Goal: Use online tool/utility: Utilize a website feature to perform a specific function

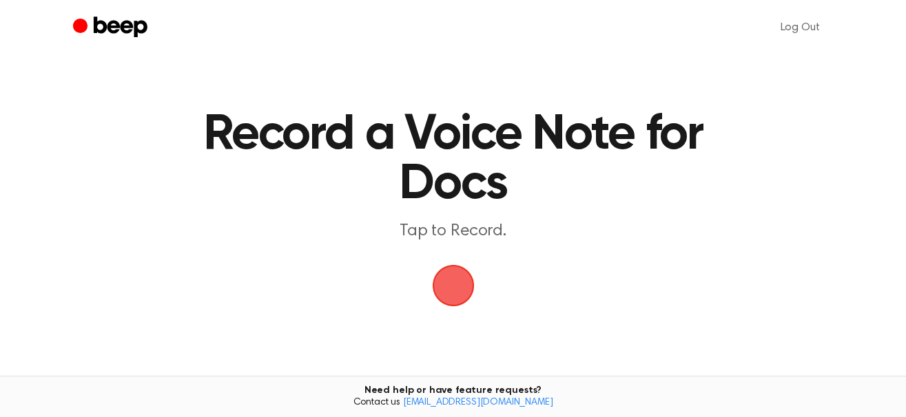
click at [453, 270] on span "button" at bounding box center [453, 286] width 45 height 45
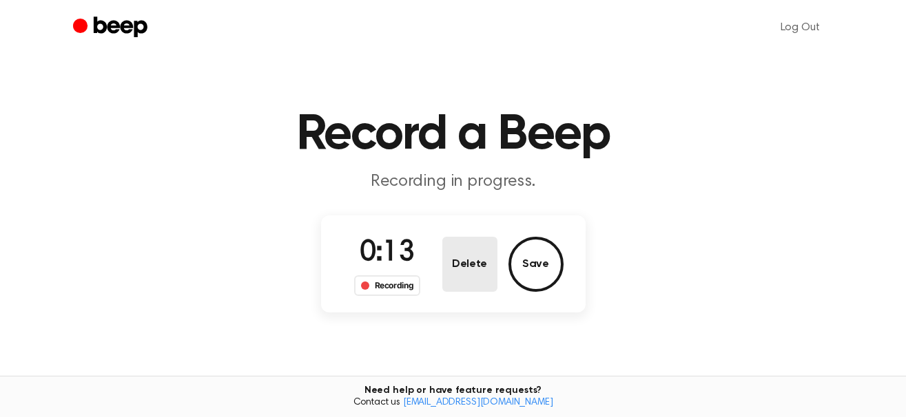
click at [479, 256] on button "Delete" at bounding box center [469, 264] width 55 height 55
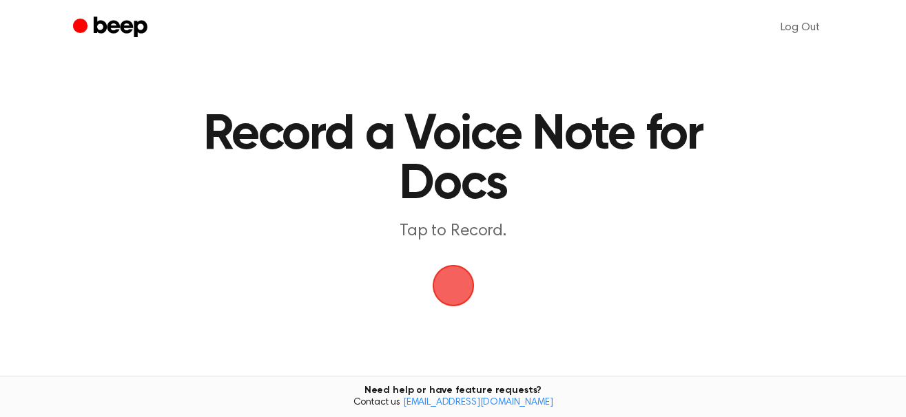
click at [464, 284] on span "button" at bounding box center [453, 286] width 45 height 45
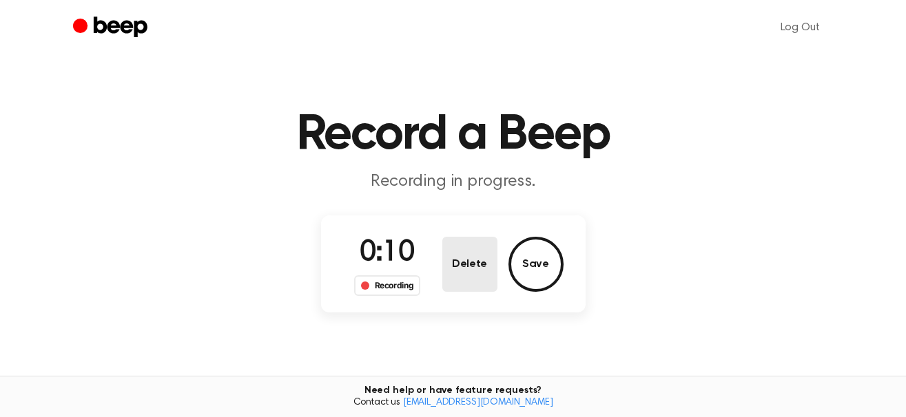
click at [456, 250] on button "Delete" at bounding box center [469, 264] width 55 height 55
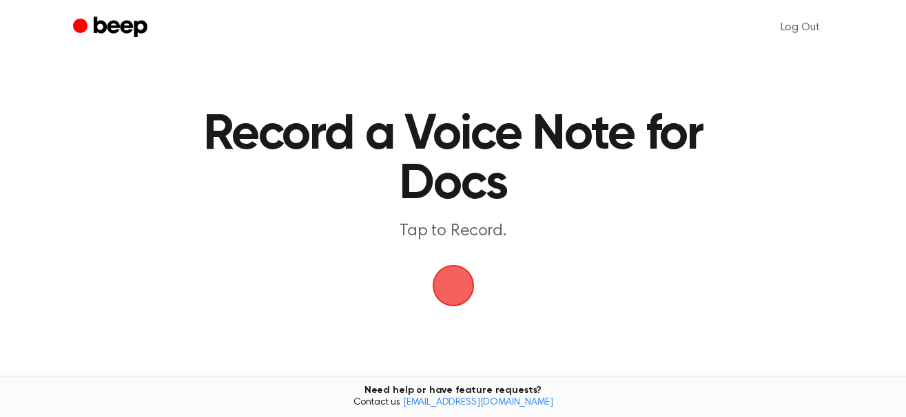
click at [451, 280] on span "button" at bounding box center [453, 286] width 56 height 56
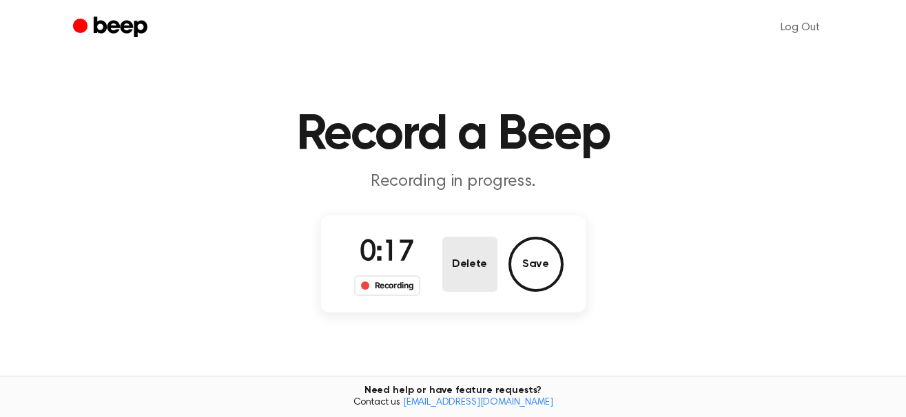
click at [457, 278] on button "Delete" at bounding box center [469, 264] width 55 height 55
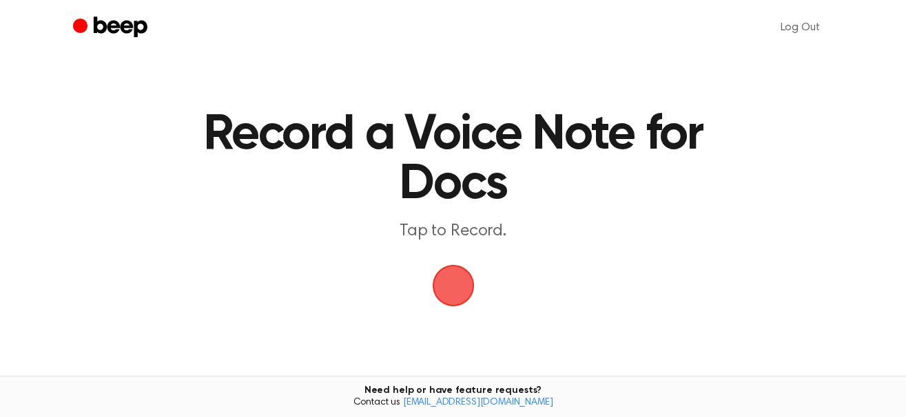
click at [457, 278] on span "button" at bounding box center [453, 286] width 76 height 76
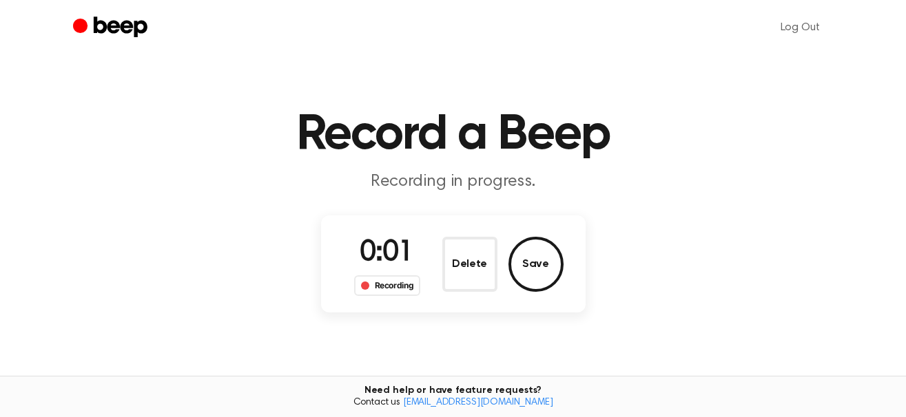
click at [457, 278] on button "Delete" at bounding box center [469, 264] width 55 height 55
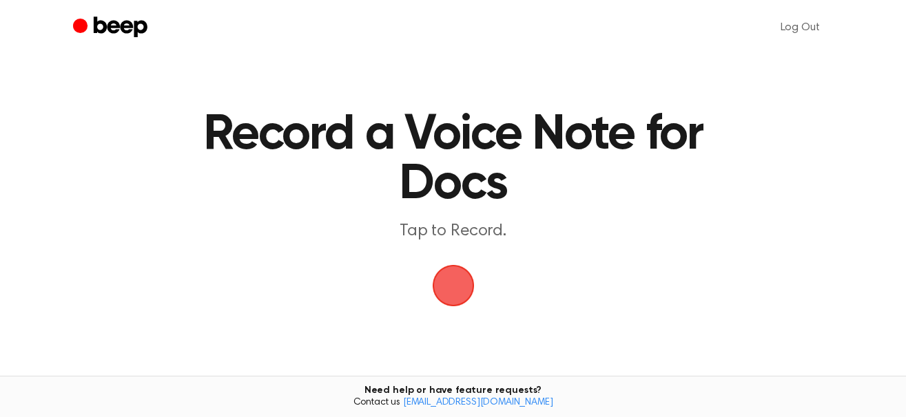
click at [457, 278] on span "button" at bounding box center [453, 286] width 76 height 76
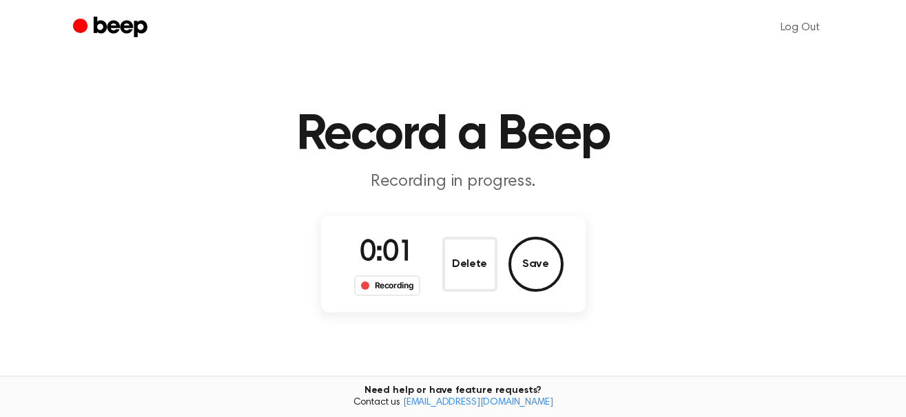
click at [457, 278] on button "Delete" at bounding box center [469, 264] width 55 height 55
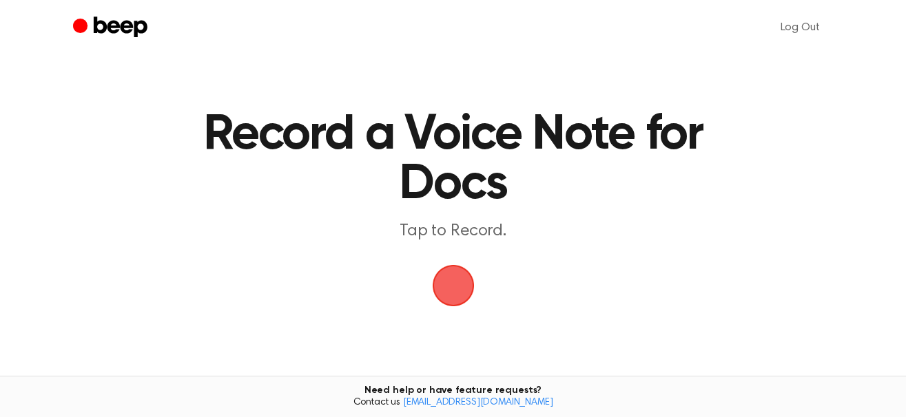
click at [457, 278] on span "button" at bounding box center [453, 286] width 45 height 45
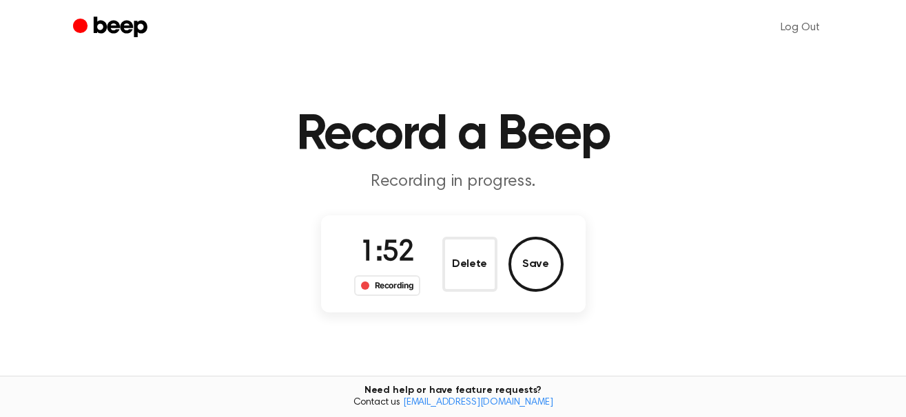
click at [457, 278] on button "Delete" at bounding box center [469, 264] width 55 height 55
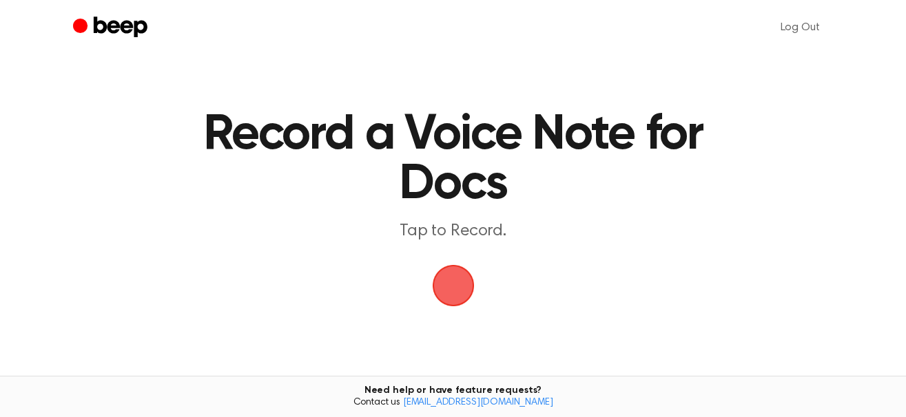
click at [437, 300] on span "button" at bounding box center [453, 286] width 45 height 45
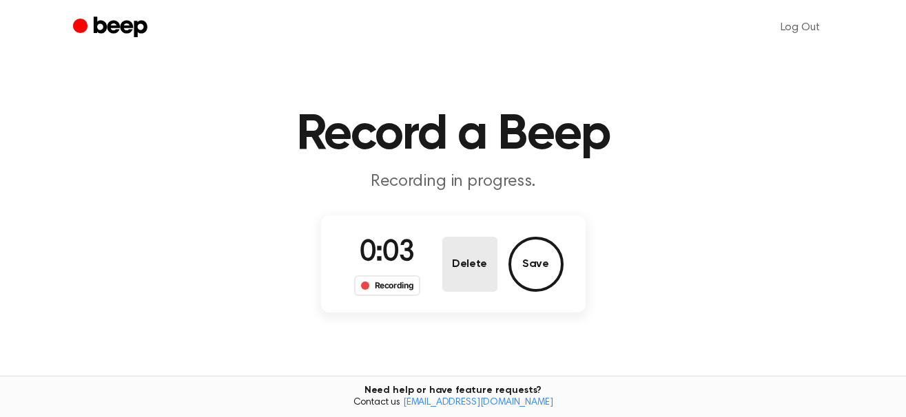
click at [468, 275] on button "Delete" at bounding box center [469, 264] width 55 height 55
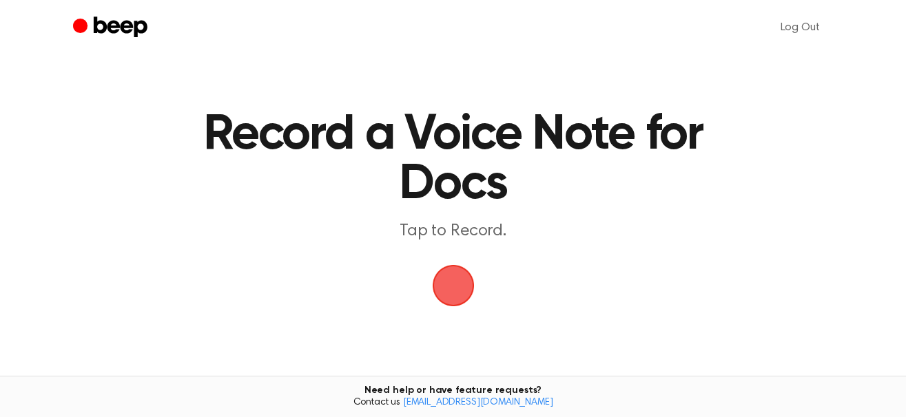
click at [459, 278] on span "button" at bounding box center [453, 286] width 76 height 76
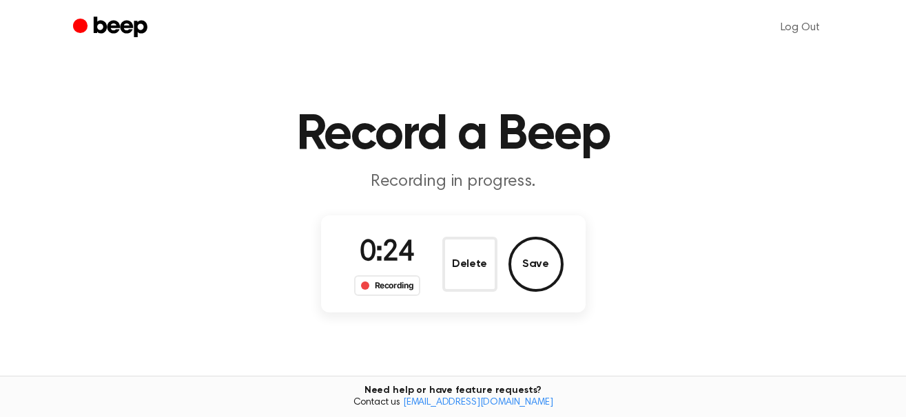
click at [459, 278] on button "Delete" at bounding box center [469, 264] width 55 height 55
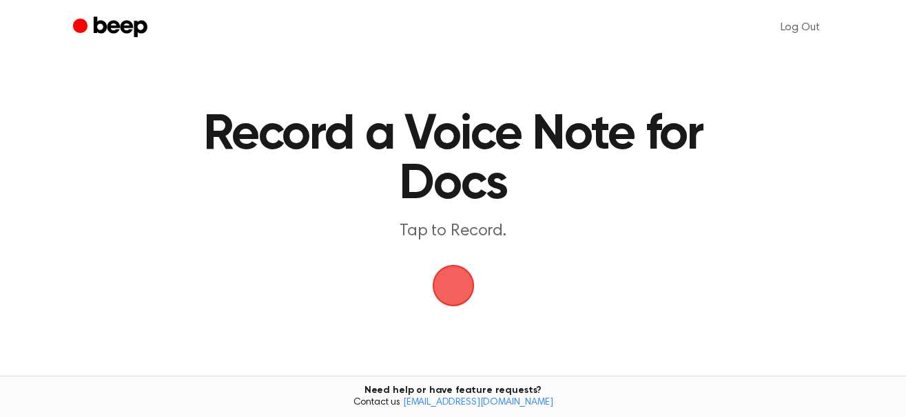
click at [453, 284] on span "button" at bounding box center [453, 286] width 50 height 50
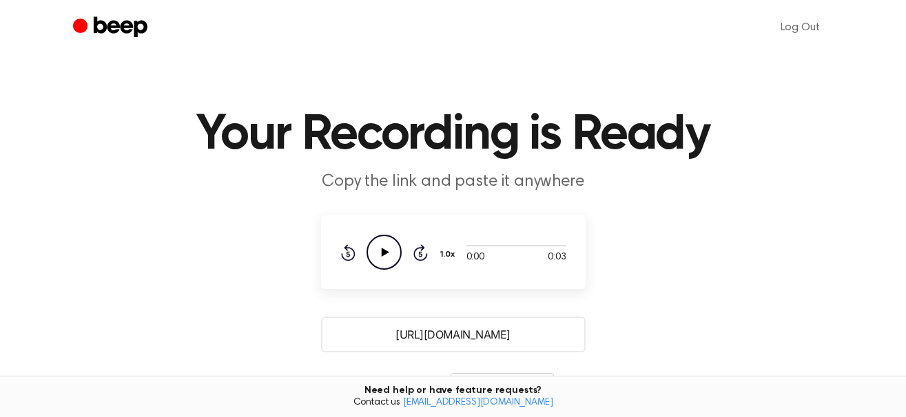
click at [345, 252] on icon "Rewind 5 seconds" at bounding box center [347, 253] width 15 height 18
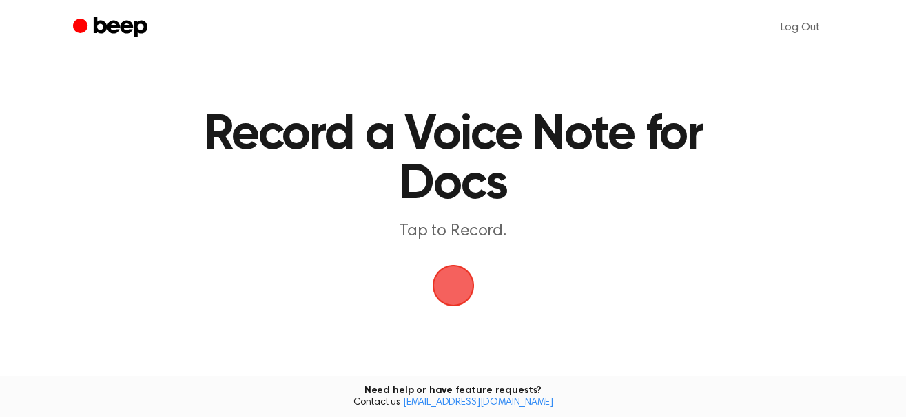
click at [463, 278] on span "button" at bounding box center [453, 285] width 68 height 68
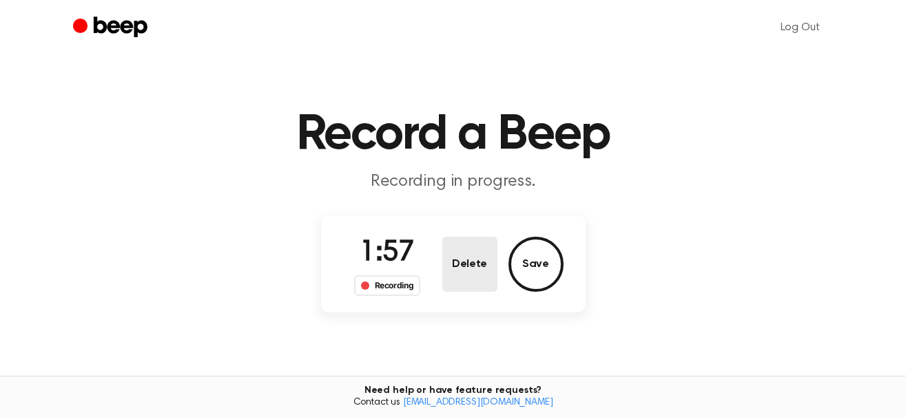
click at [459, 267] on button "Delete" at bounding box center [469, 264] width 55 height 55
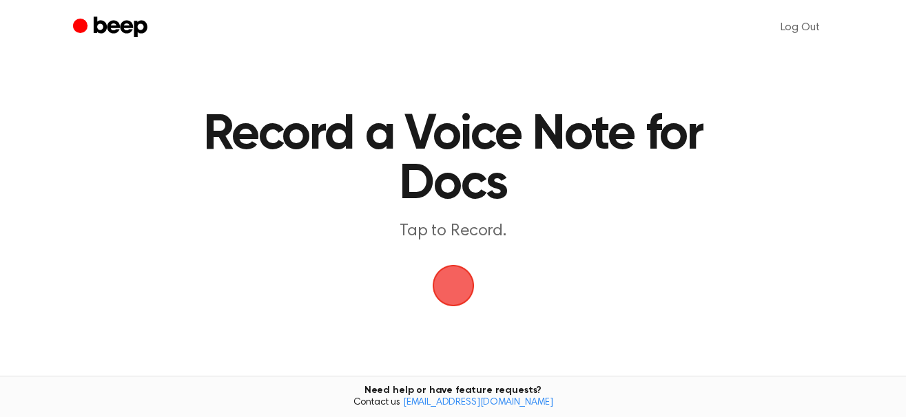
click at [459, 267] on span "button" at bounding box center [452, 286] width 75 height 75
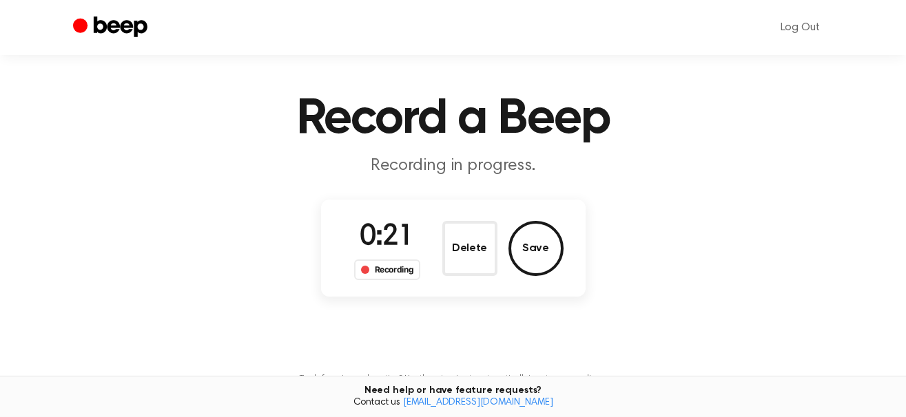
scroll to position [15, 0]
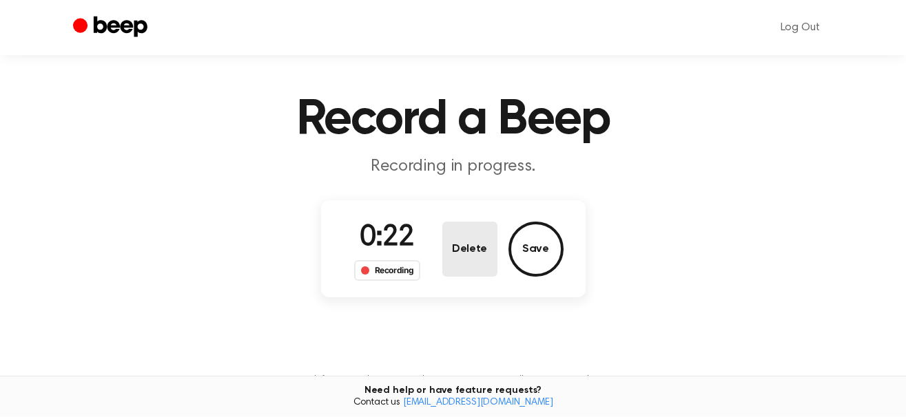
click at [468, 245] on button "Delete" at bounding box center [469, 249] width 55 height 55
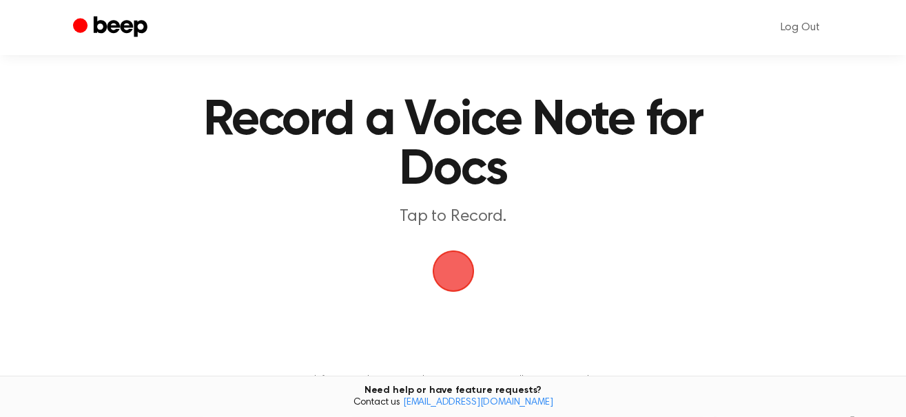
click at [467, 277] on span "button" at bounding box center [453, 271] width 76 height 76
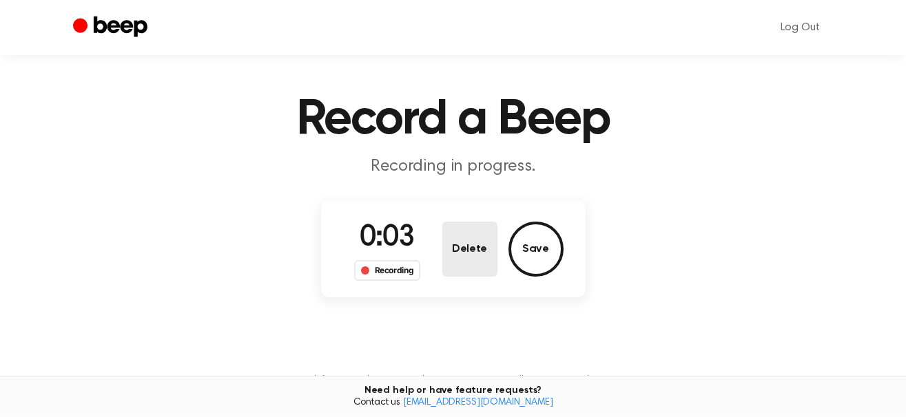
click at [464, 251] on button "Delete" at bounding box center [469, 249] width 55 height 55
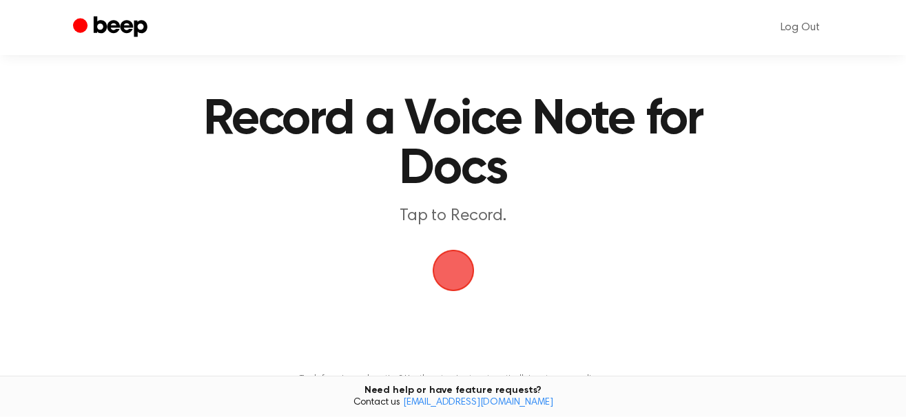
scroll to position [14, 0]
click at [464, 251] on span "button" at bounding box center [453, 271] width 61 height 61
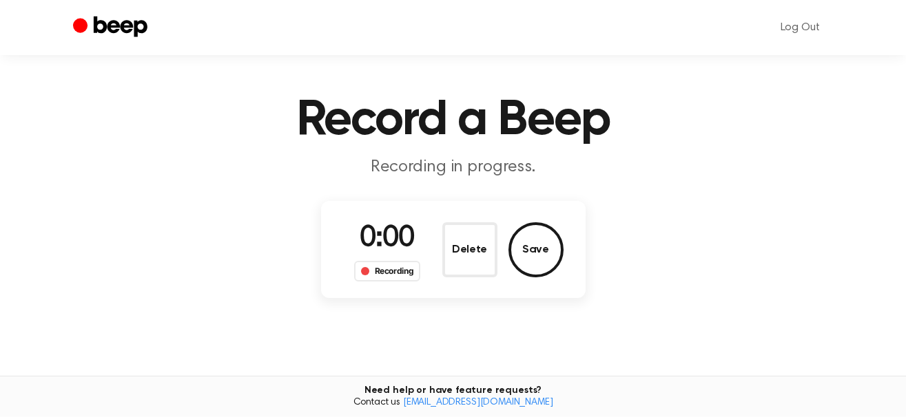
scroll to position [15, 0]
click at [464, 251] on button "Delete" at bounding box center [469, 249] width 55 height 55
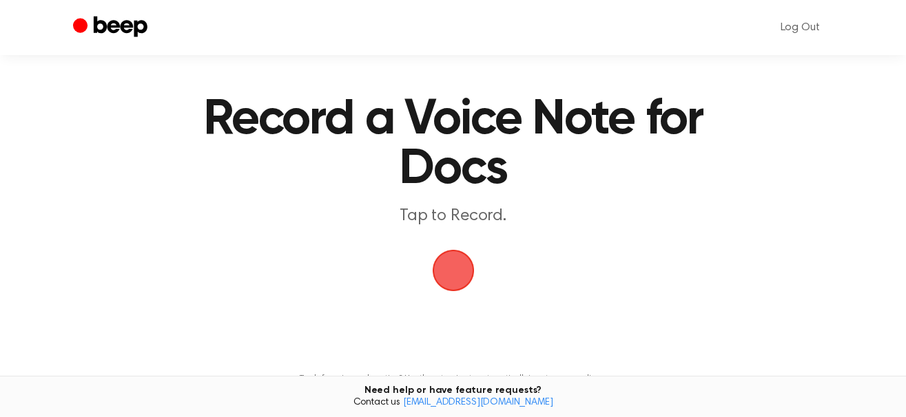
scroll to position [14, 0]
click at [459, 276] on span "button" at bounding box center [453, 271] width 77 height 77
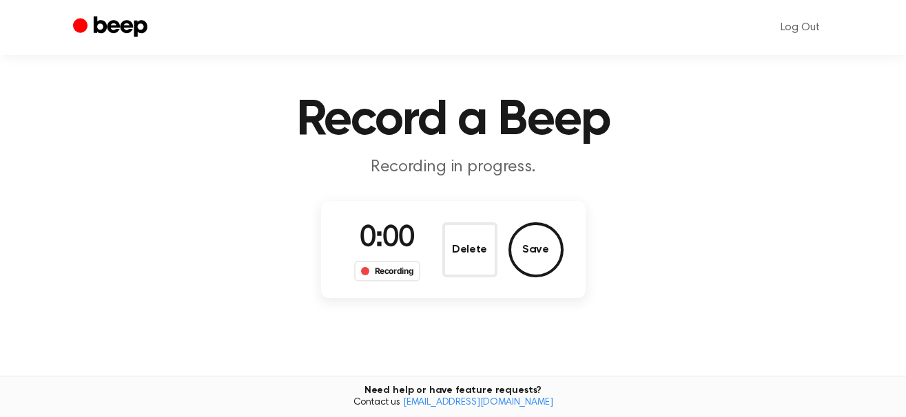
scroll to position [15, 0]
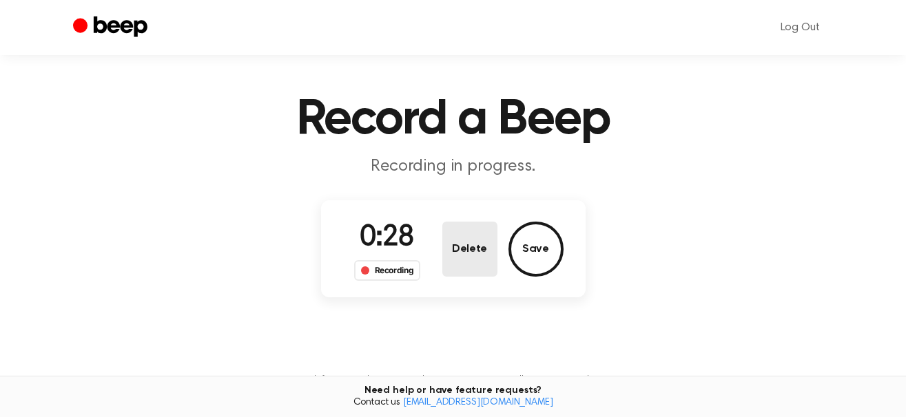
click at [473, 253] on button "Delete" at bounding box center [469, 249] width 55 height 55
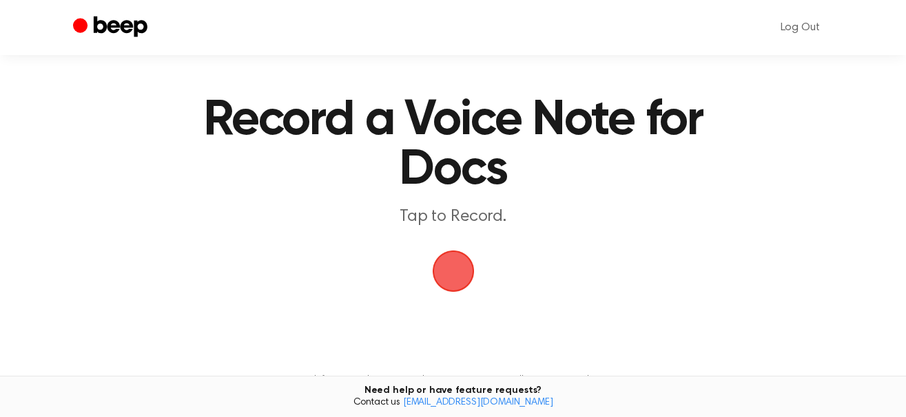
click at [462, 264] on span "button" at bounding box center [453, 271] width 68 height 68
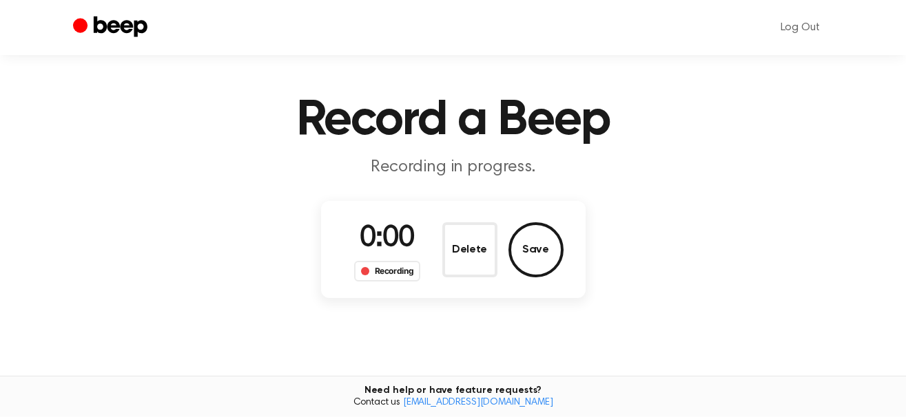
scroll to position [15, 0]
click at [462, 264] on button "Delete" at bounding box center [469, 249] width 55 height 55
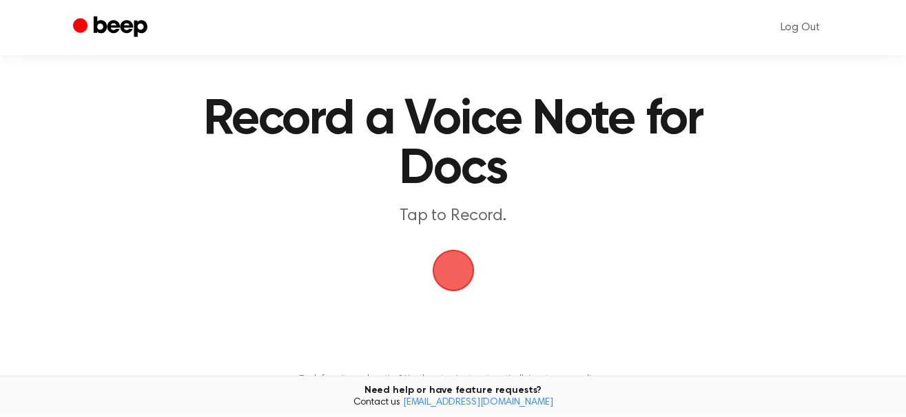
scroll to position [14, 0]
click at [462, 264] on span "button" at bounding box center [453, 271] width 73 height 73
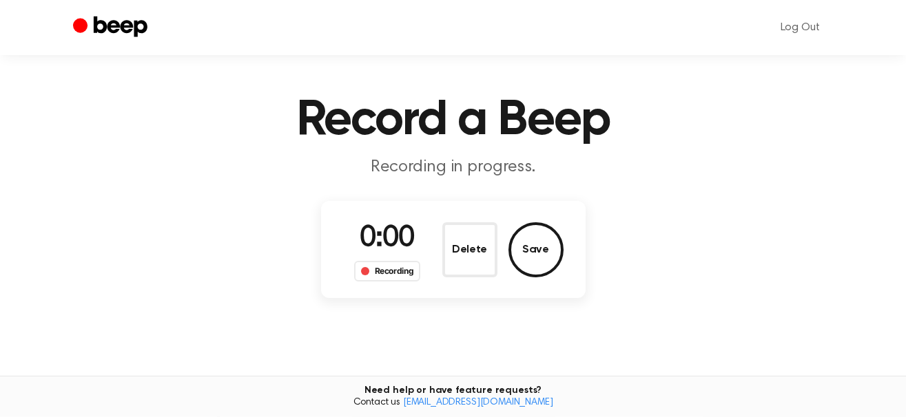
scroll to position [15, 0]
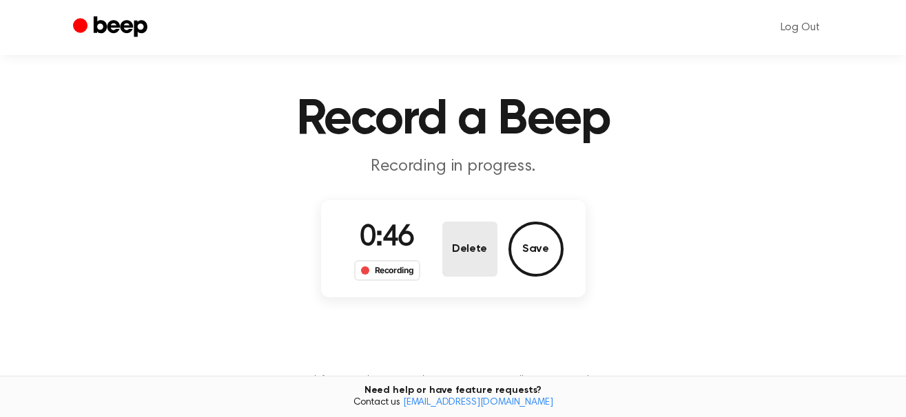
click at [486, 248] on button "Delete" at bounding box center [469, 249] width 55 height 55
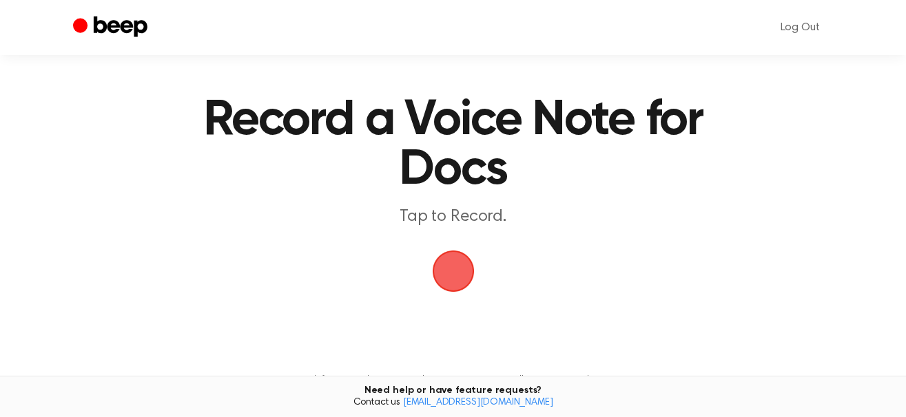
click at [456, 274] on span "button" at bounding box center [453, 271] width 58 height 58
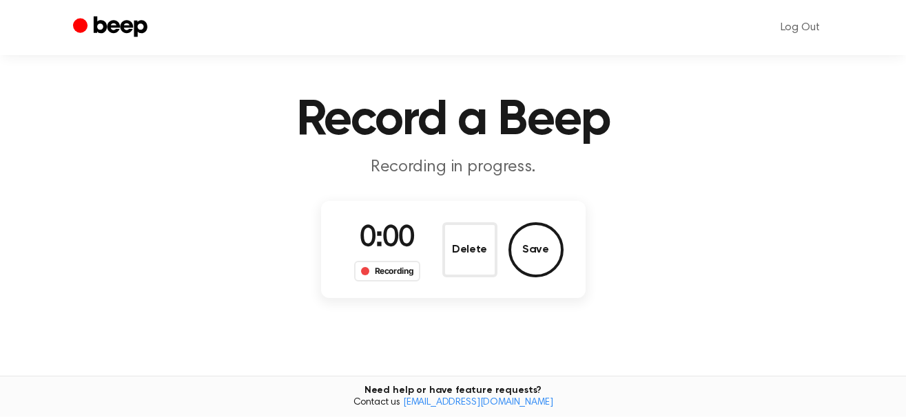
scroll to position [15, 0]
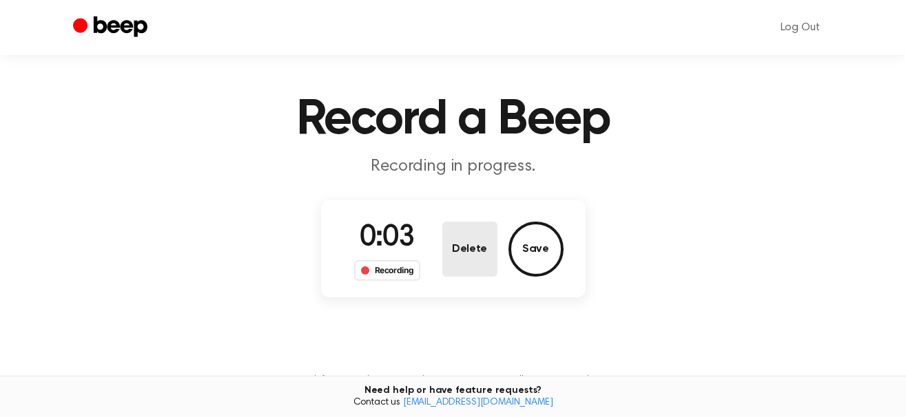
click at [461, 254] on button "Delete" at bounding box center [469, 249] width 55 height 55
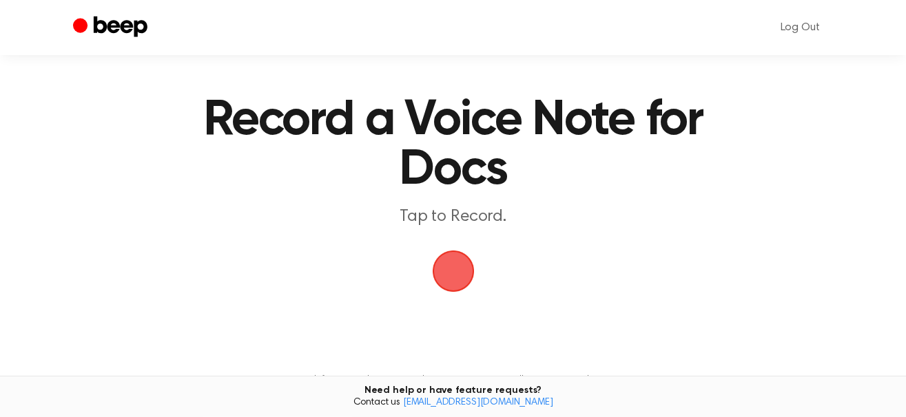
click at [461, 254] on span "button" at bounding box center [453, 271] width 66 height 66
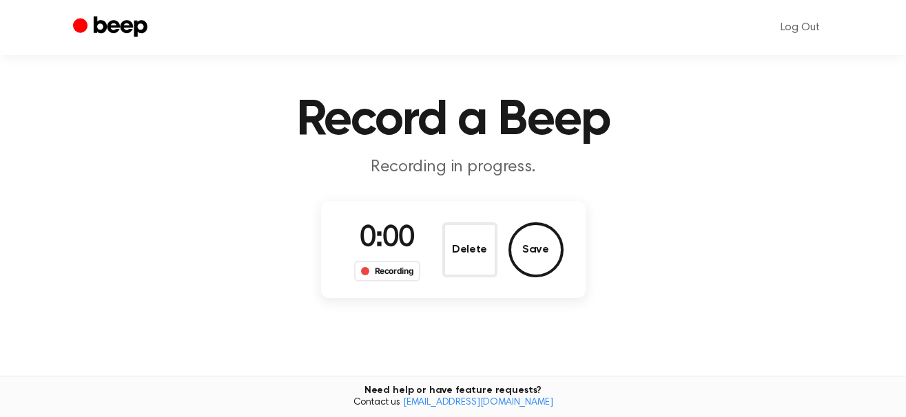
scroll to position [15, 0]
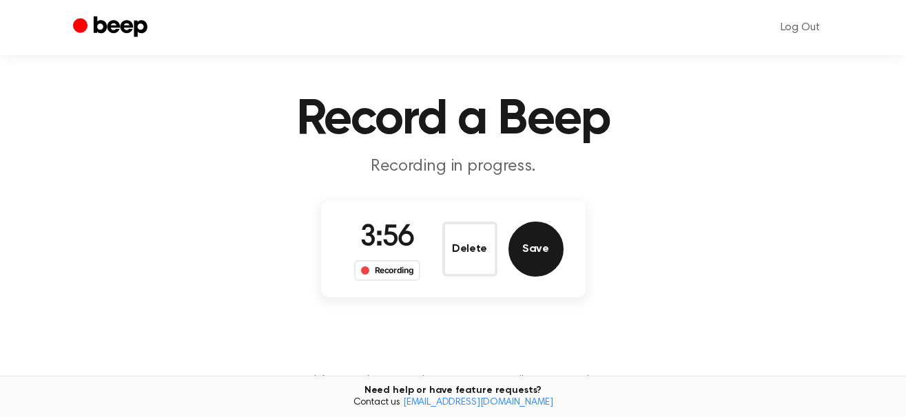
click at [537, 252] on button "Save" at bounding box center [535, 249] width 55 height 55
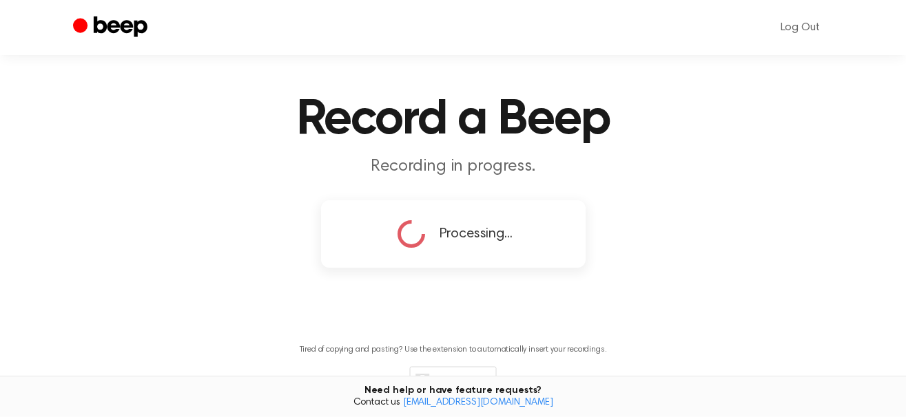
scroll to position [0, 0]
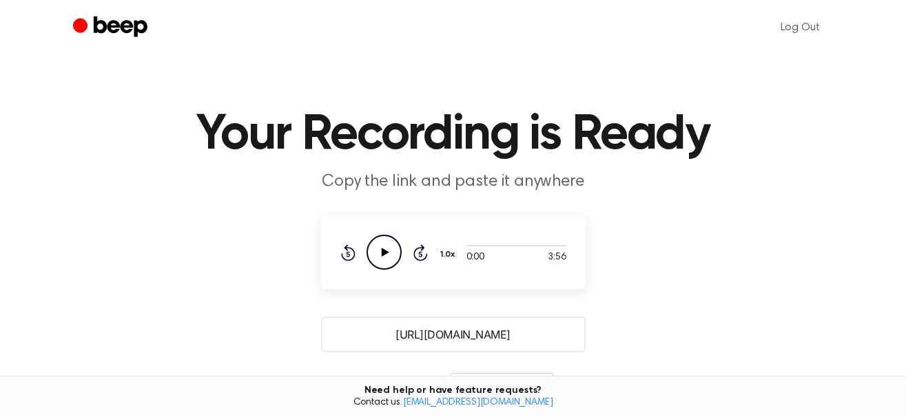
click at [385, 254] on icon at bounding box center [385, 252] width 8 height 9
drag, startPoint x: 381, startPoint y: 338, endPoint x: 515, endPoint y: 336, distance: 133.6
click at [515, 336] on input "[URL][DOMAIN_NAME]" at bounding box center [453, 335] width 265 height 36
click at [684, 123] on h1 "Your Recording is Ready" at bounding box center [453, 135] width 705 height 50
click at [385, 245] on icon "Pause Audio" at bounding box center [383, 252] width 35 height 35
